Goal: Ask a question

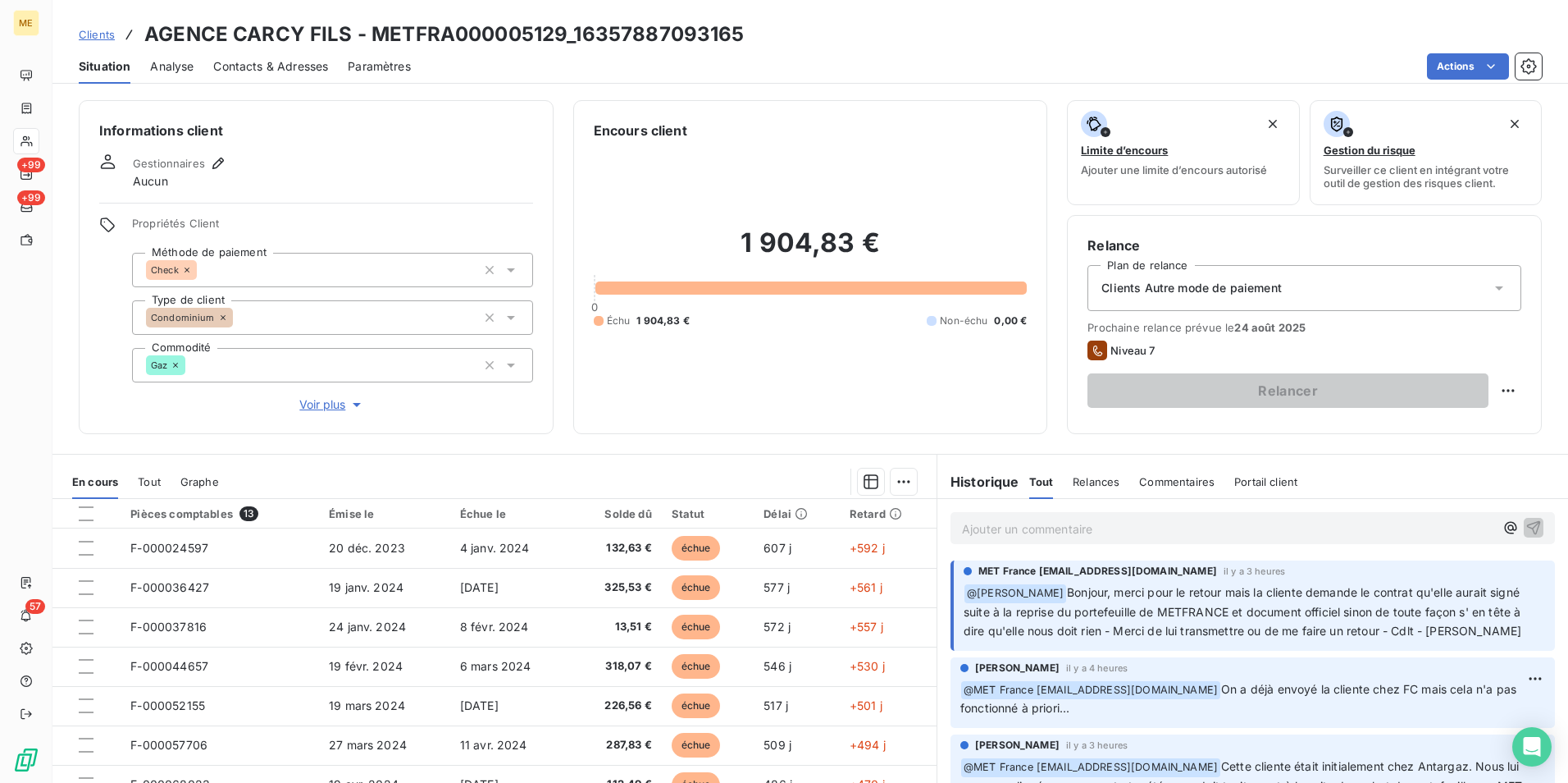
click at [1168, 533] on p "Ajouter un commentaire ﻿" at bounding box center [1228, 528] width 533 height 20
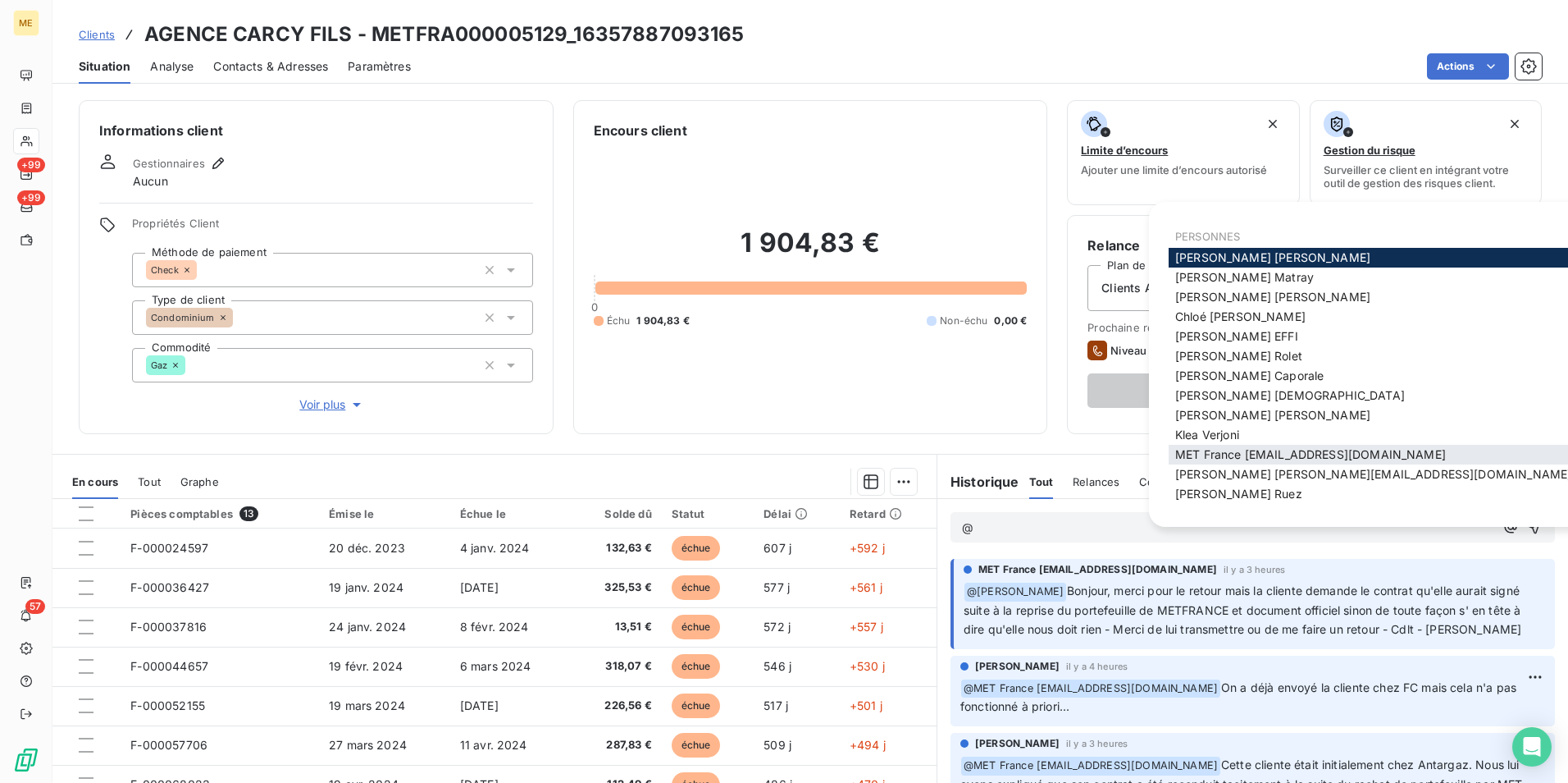
click at [1295, 452] on span "MET France [EMAIL_ADDRESS][DOMAIN_NAME]" at bounding box center [1310, 454] width 270 height 14
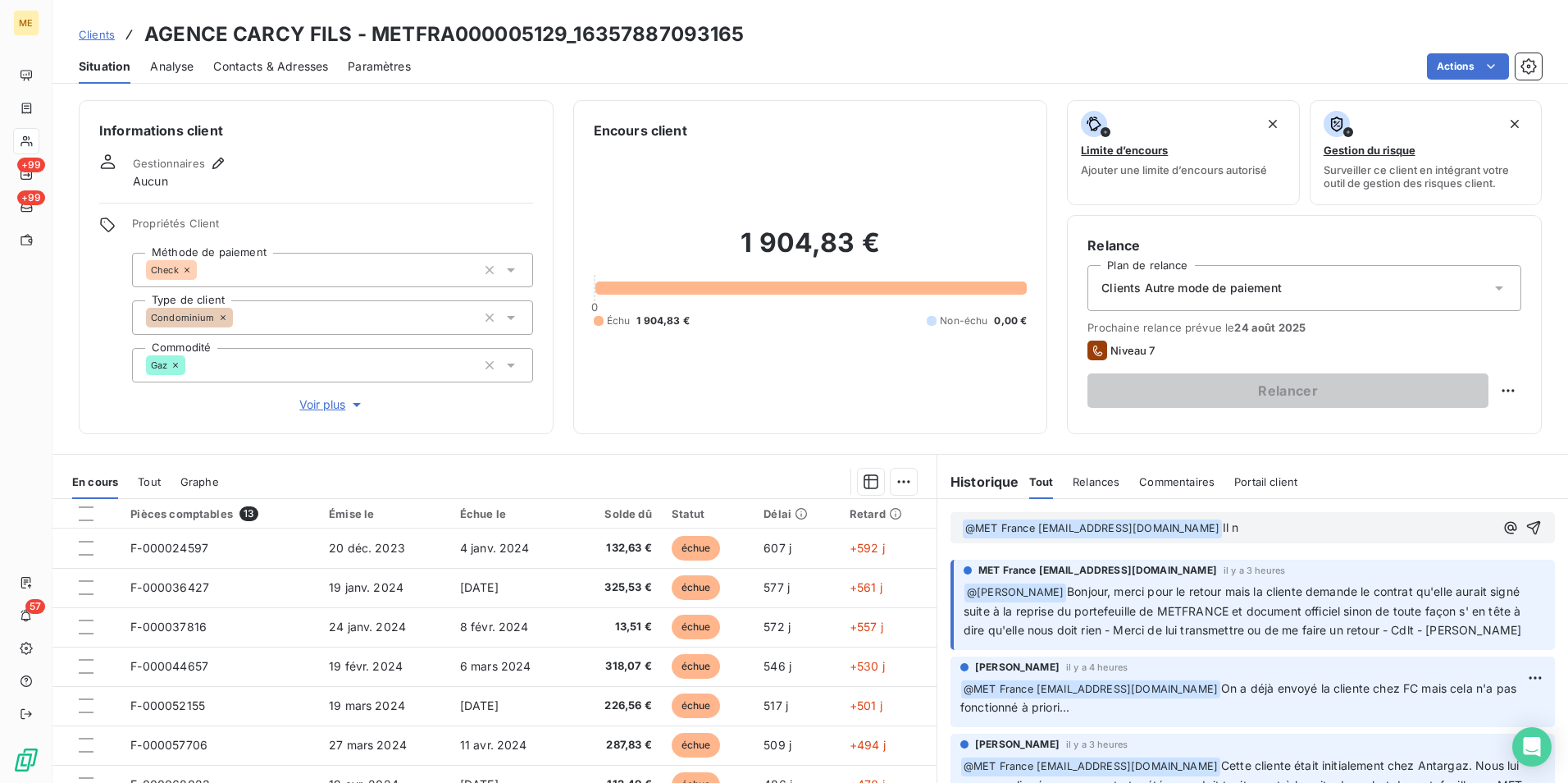
click at [1260, 529] on p "﻿ @ MET [GEOGRAPHIC_DATA] [EMAIL_ADDRESS][DOMAIN_NAME] ﻿ Il n" at bounding box center [1228, 528] width 533 height 19
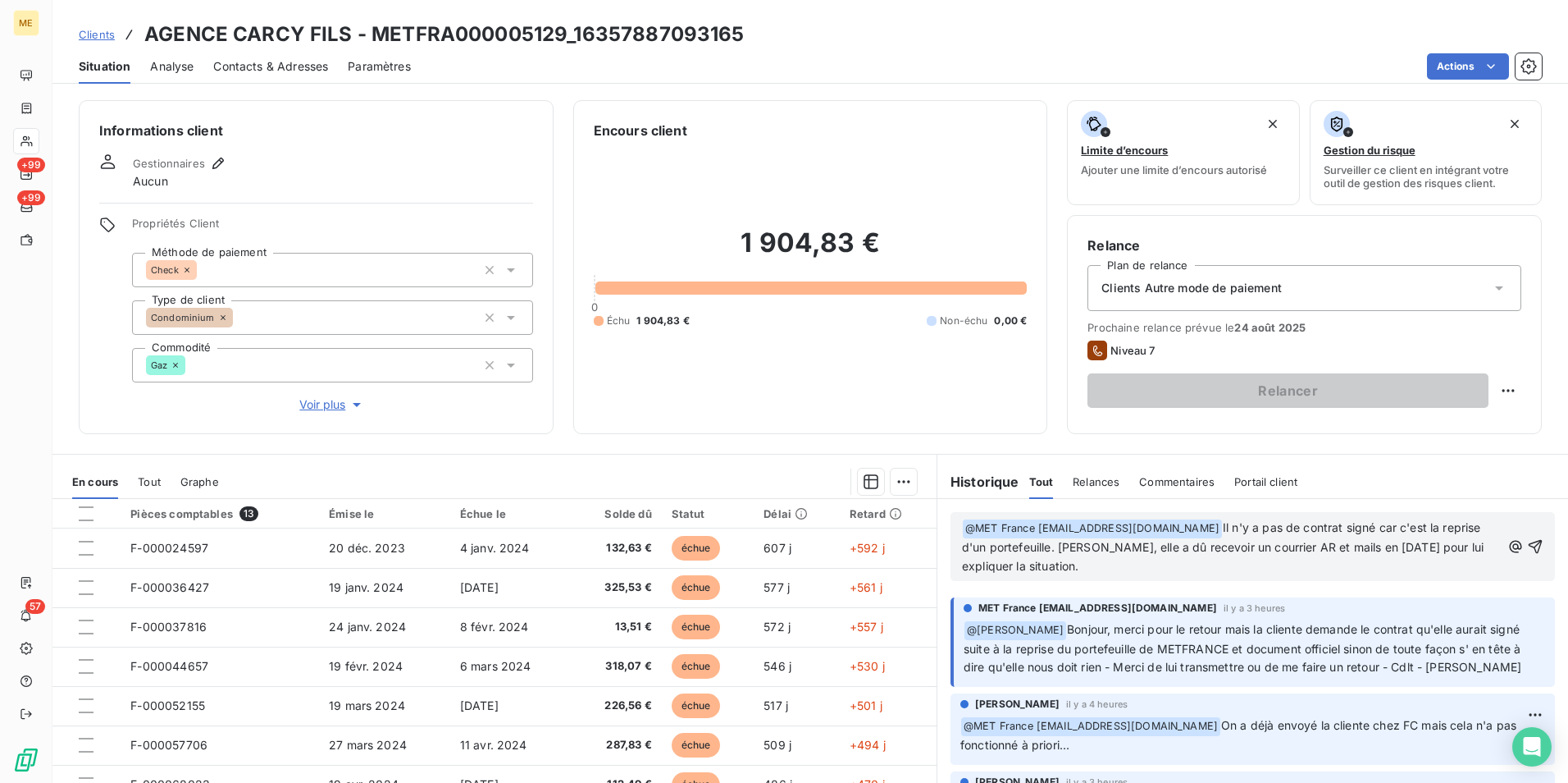
click at [1082, 548] on span "Il n'y a pas de contrat signé car c'est la reprise d'un portefeuille. [PERSON_N…" at bounding box center [1224, 546] width 525 height 52
click at [1084, 546] on span "Il n'y a pas de contrat signé car c'est la reprise d'un portefeuille. [PERSON_N…" at bounding box center [1224, 546] width 525 height 52
click at [1123, 544] on span "Il n'y a pas de contrat signé car c'est la reprise d'un portefeuille. [PERSON_N…" at bounding box center [1224, 546] width 525 height 52
click at [1088, 546] on span "Il n'y a pas de contrat signé car c'est la reprise d'un portefeuille. Néanmoins…" at bounding box center [1223, 546] width 522 height 52
click at [1453, 567] on p "﻿ @ MET [GEOGRAPHIC_DATA] [EMAIL_ADDRESS][DOMAIN_NAME] ﻿ Il n'y a pas de contra…" at bounding box center [1231, 547] width 539 height 57
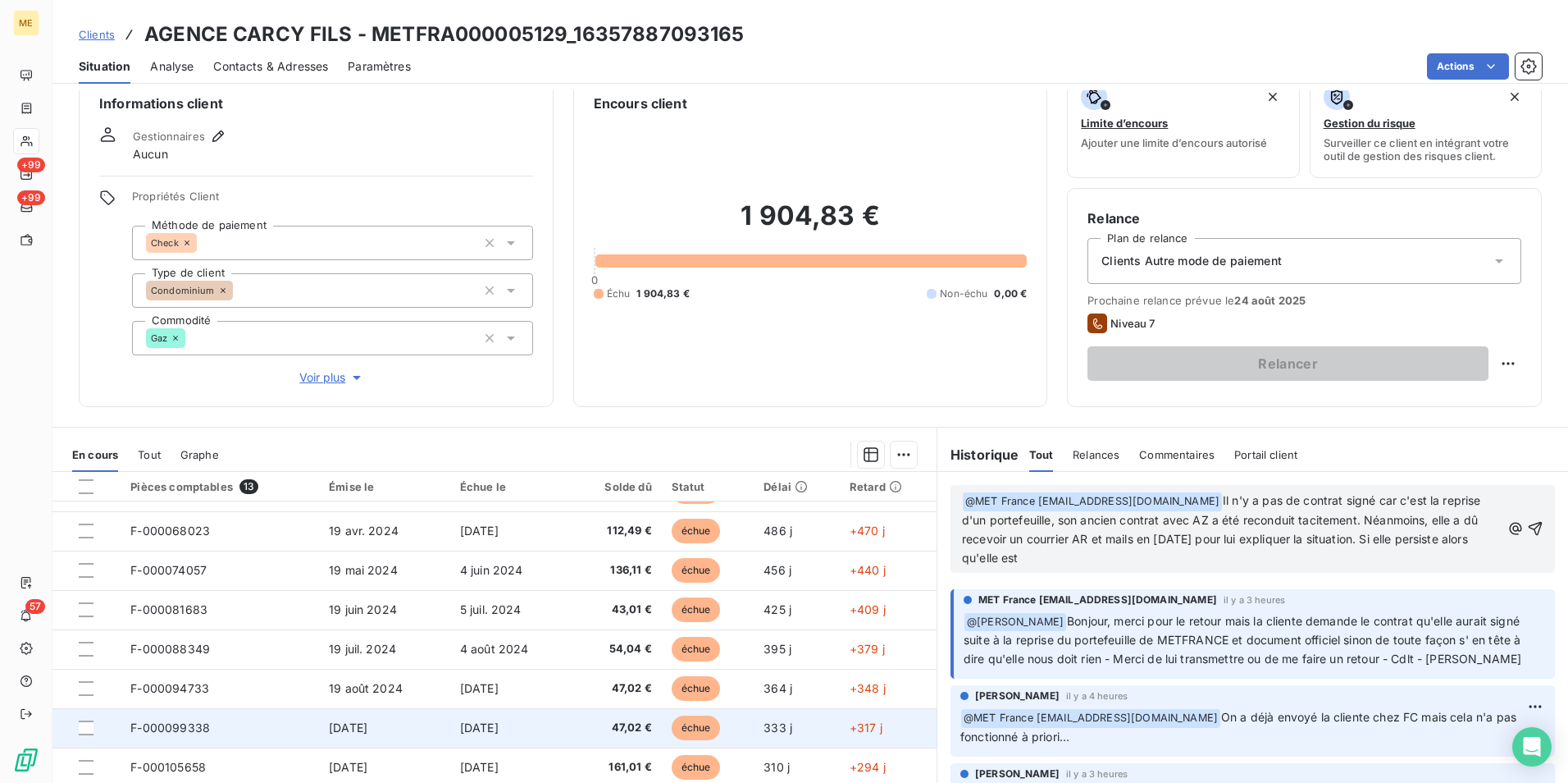
scroll to position [81, 0]
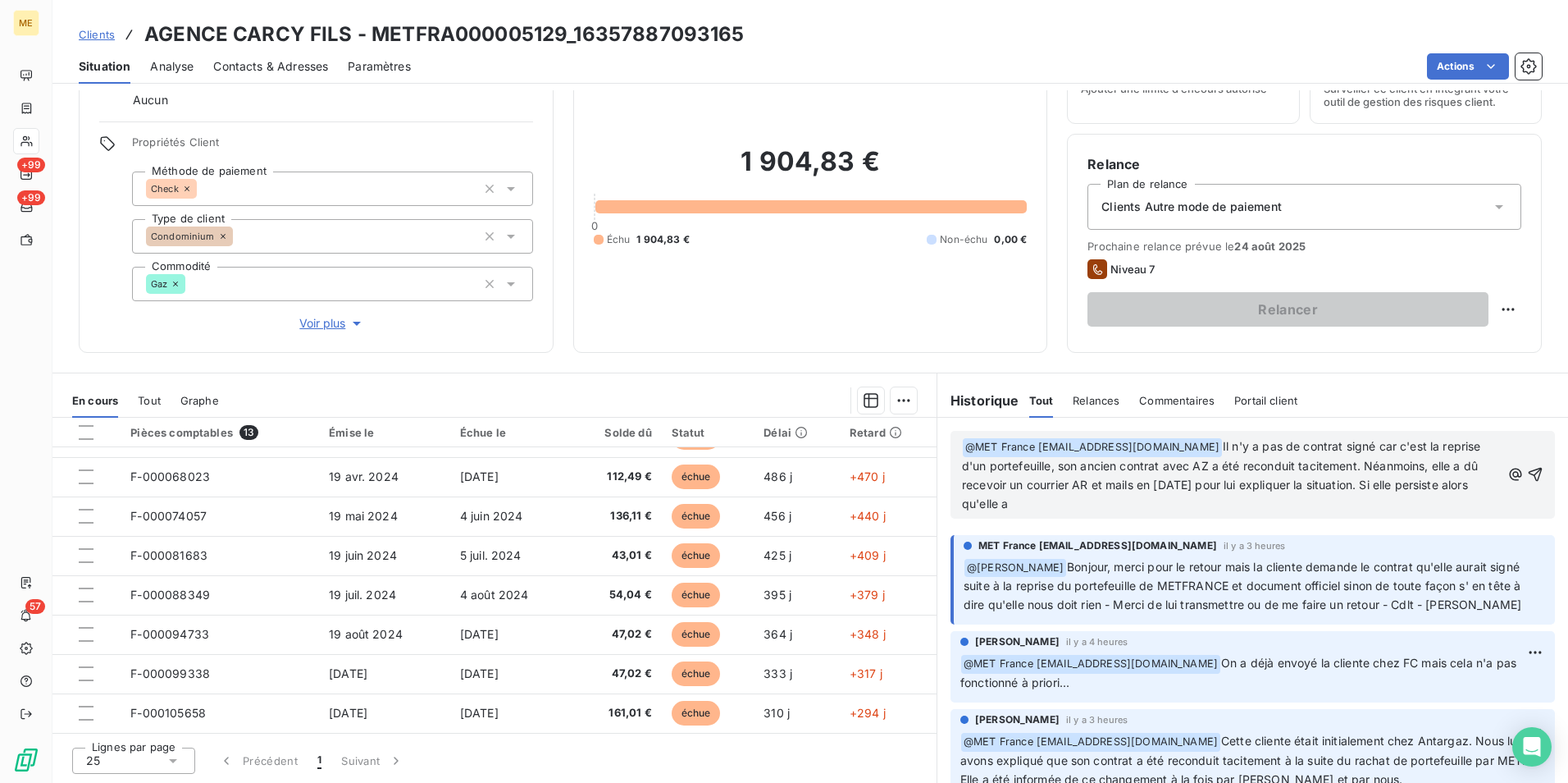
click at [1441, 468] on span "Il n'y a pas de contrat signé car c'est la reprise d'un portefeuille, son ancie…" at bounding box center [1223, 475] width 522 height 72
click at [1348, 508] on p "﻿ @ MET [GEOGRAPHIC_DATA] [EMAIL_ADDRESS][DOMAIN_NAME] ﻿ Il n'y a pas de contra…" at bounding box center [1231, 475] width 539 height 76
click at [1158, 497] on span "Il n'y a pas de contrat signé car c'est la reprise d'un portefeuille, son ancie…" at bounding box center [1223, 475] width 522 height 72
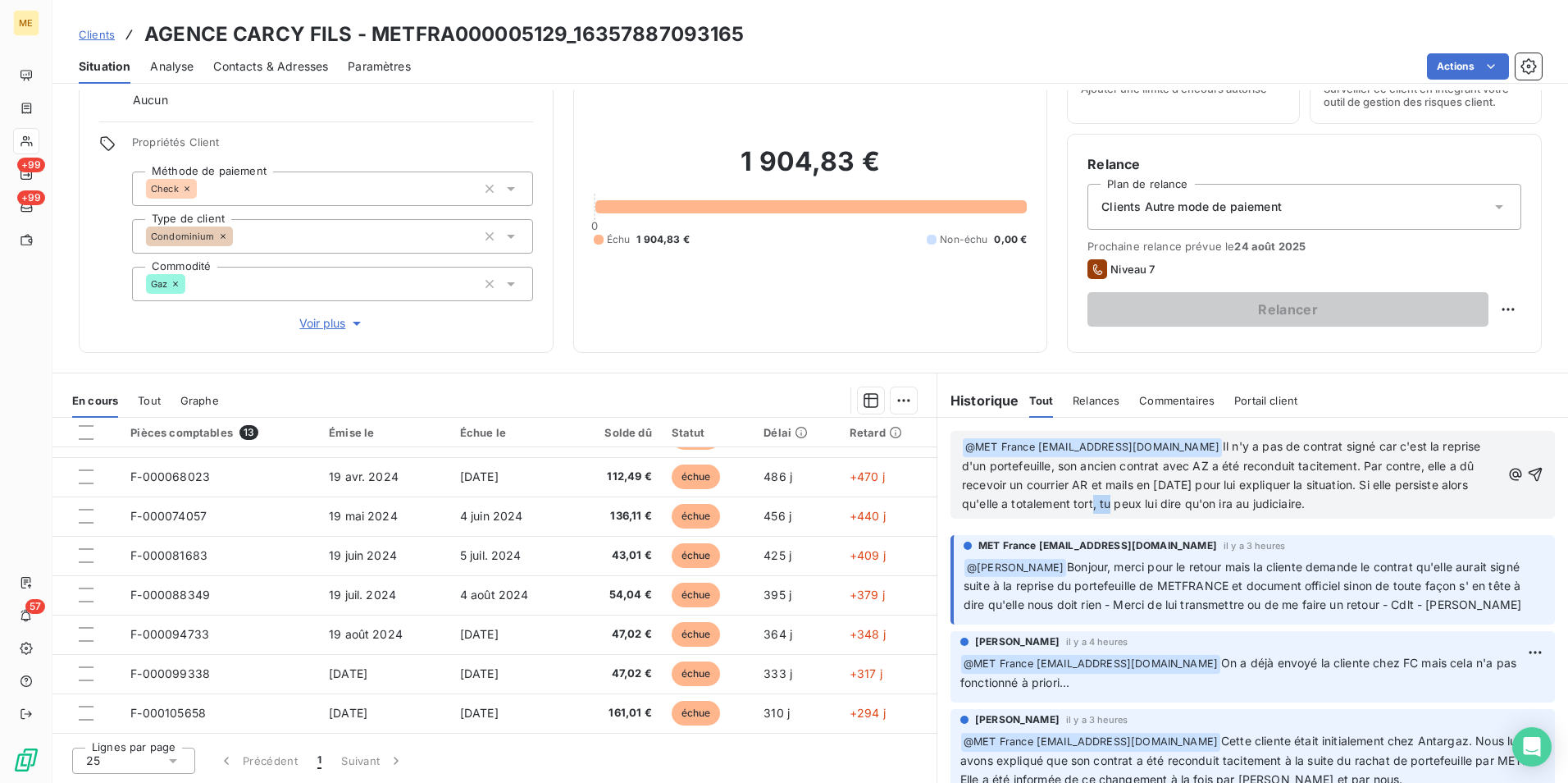
click at [1164, 502] on span "Il n'y a pas de contrat signé car c'est la reprise d'un portefeuille, son ancie…" at bounding box center [1223, 475] width 522 height 72
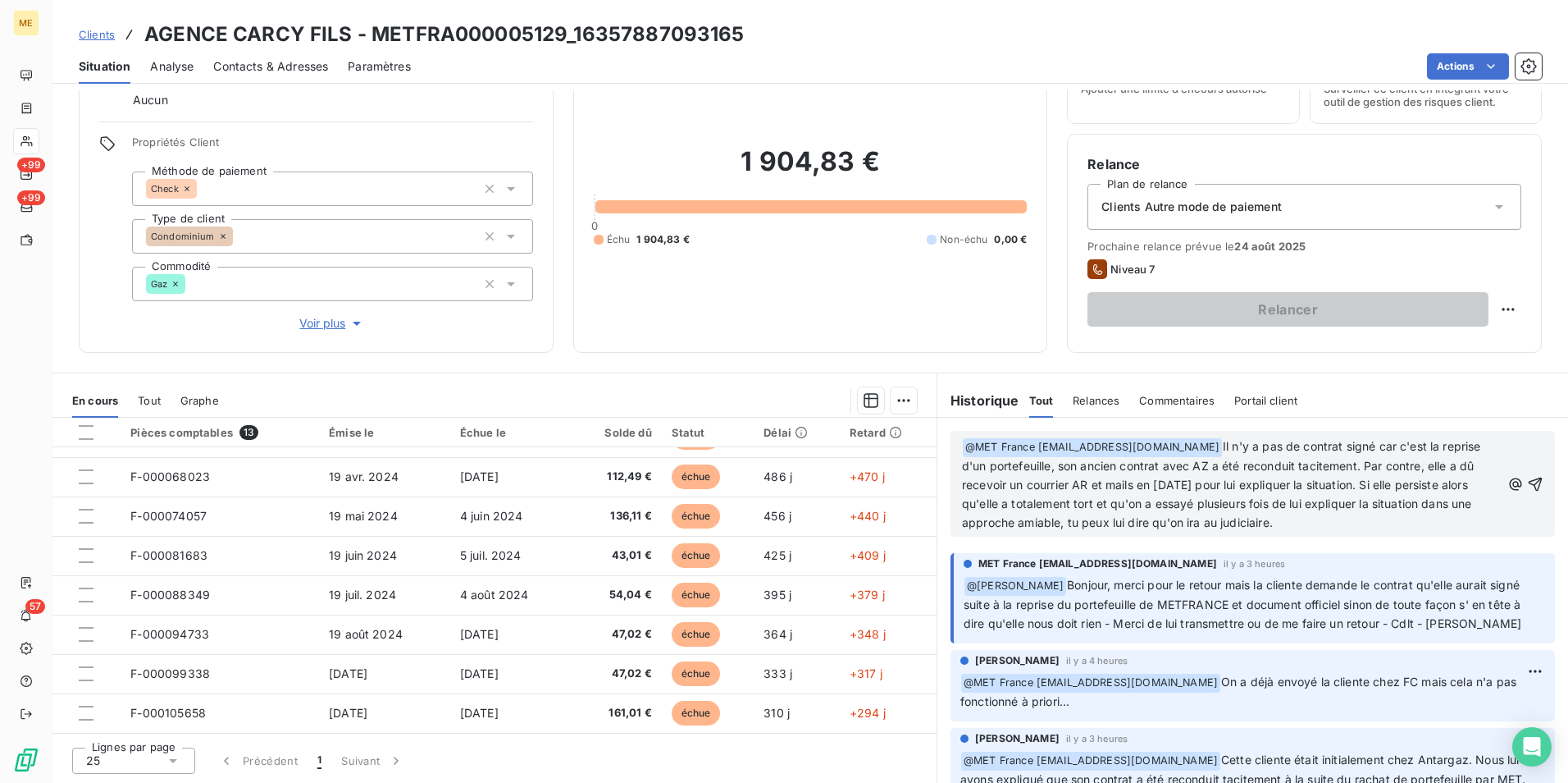
click at [1406, 521] on p "﻿ @ MET [GEOGRAPHIC_DATA] [EMAIL_ADDRESS][DOMAIN_NAME] ﻿ Il n'y a pas de contra…" at bounding box center [1231, 484] width 539 height 95
click at [1527, 476] on icon "button" at bounding box center [1535, 484] width 17 height 17
